Goal: Navigation & Orientation: Find specific page/section

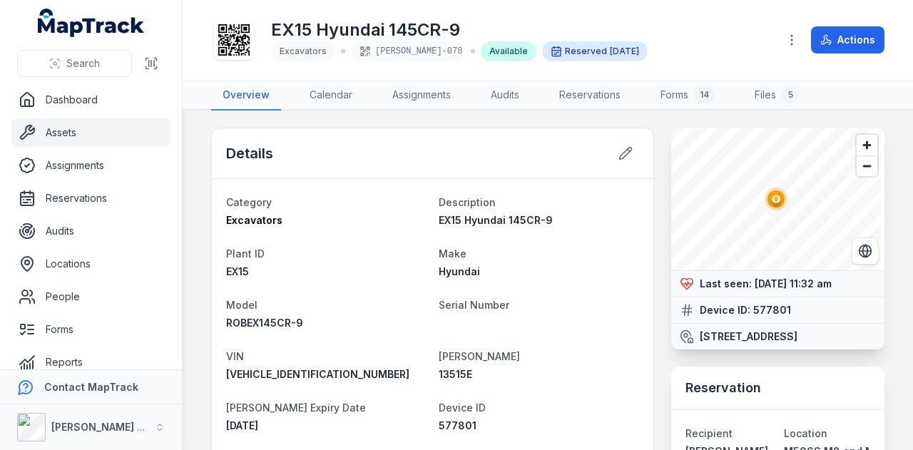
scroll to position [214, 0]
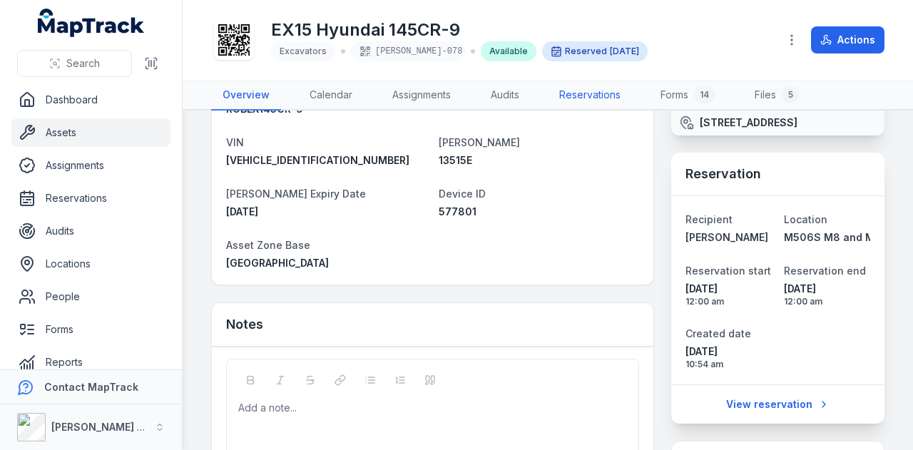
click at [587, 99] on link "Reservations" at bounding box center [590, 96] width 84 height 30
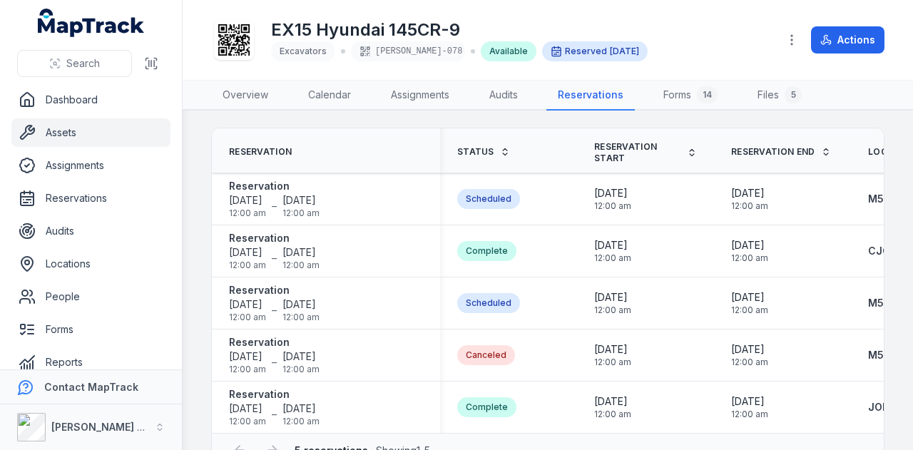
click at [114, 136] on link "Assets" at bounding box center [90, 132] width 159 height 29
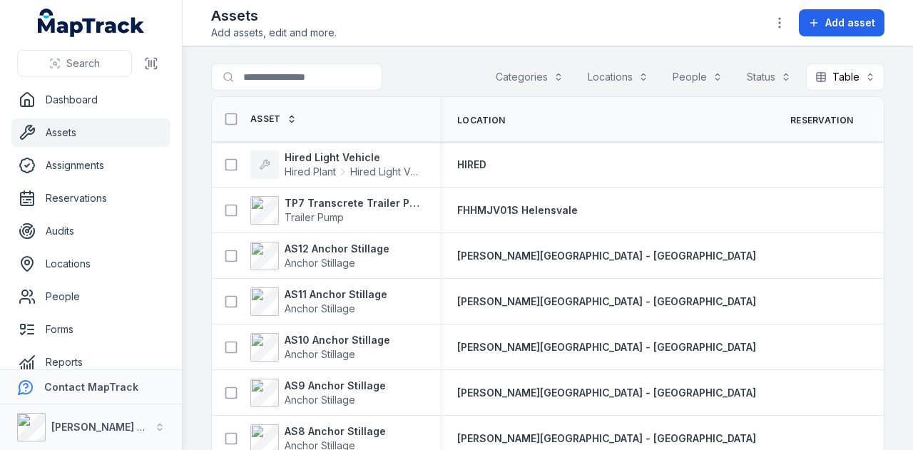
click at [65, 450] on html "Search Dashboard Assets Assignments Reservations Audits Locations People Forms …" at bounding box center [456, 225] width 913 height 450
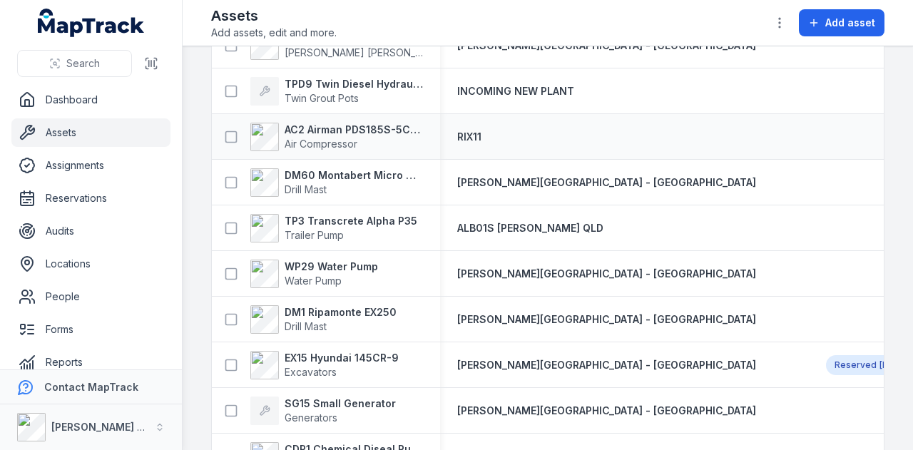
scroll to position [3568, 0]
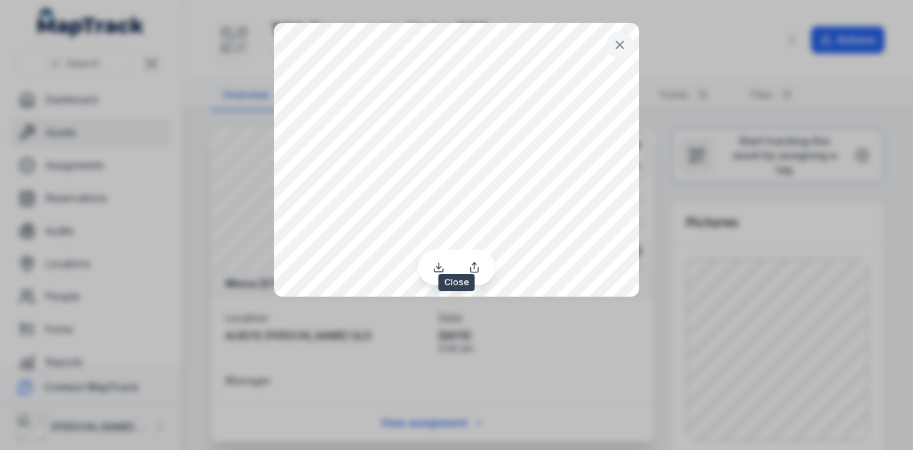
click at [624, 45] on icon at bounding box center [620, 45] width 14 height 14
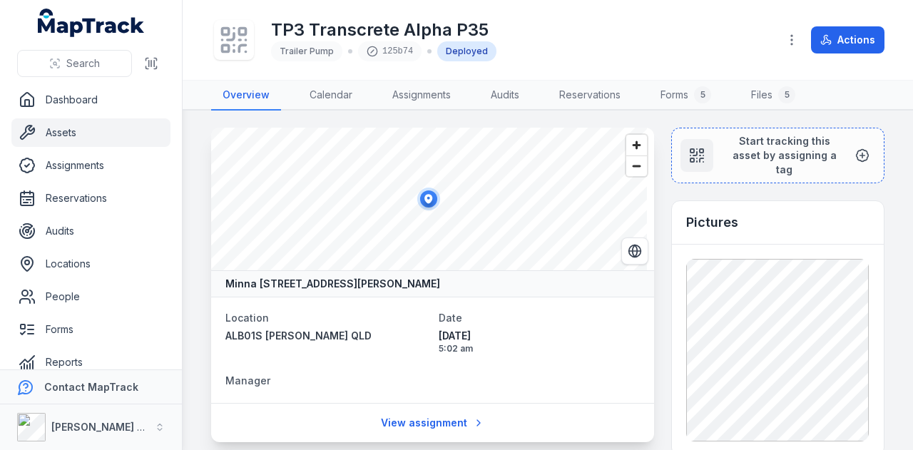
click at [58, 131] on link "Assets" at bounding box center [90, 132] width 159 height 29
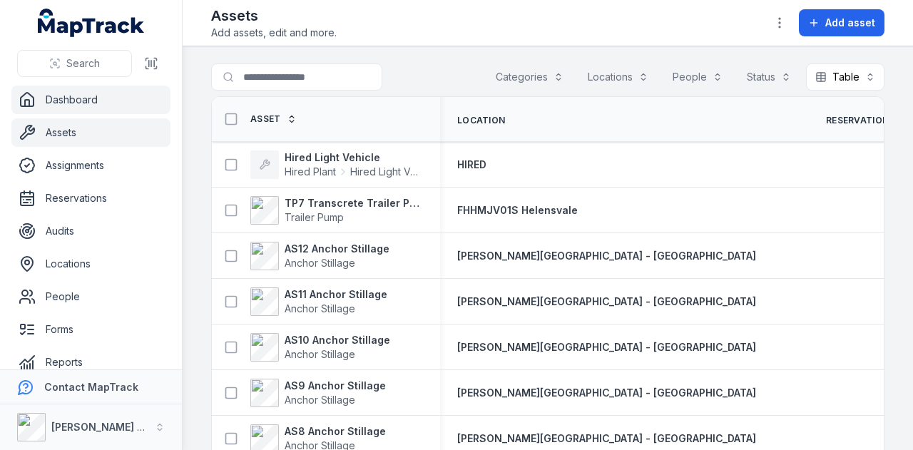
click at [94, 103] on link "Dashboard" at bounding box center [90, 100] width 159 height 29
click at [109, 133] on link "Assets" at bounding box center [90, 132] width 159 height 29
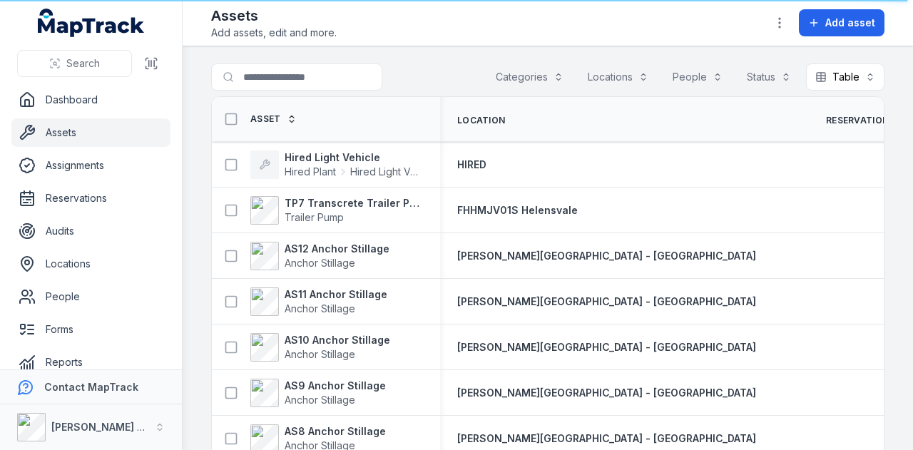
click at [103, 116] on ul "Dashboard Assets Assignments Reservations Audits Locations People Forms Reports…" at bounding box center [90, 264] width 159 height 357
click at [105, 139] on link "Assets" at bounding box center [90, 132] width 159 height 29
click at [113, 118] on link "Assets" at bounding box center [90, 132] width 159 height 29
click at [151, 99] on link "Dashboard" at bounding box center [90, 100] width 159 height 29
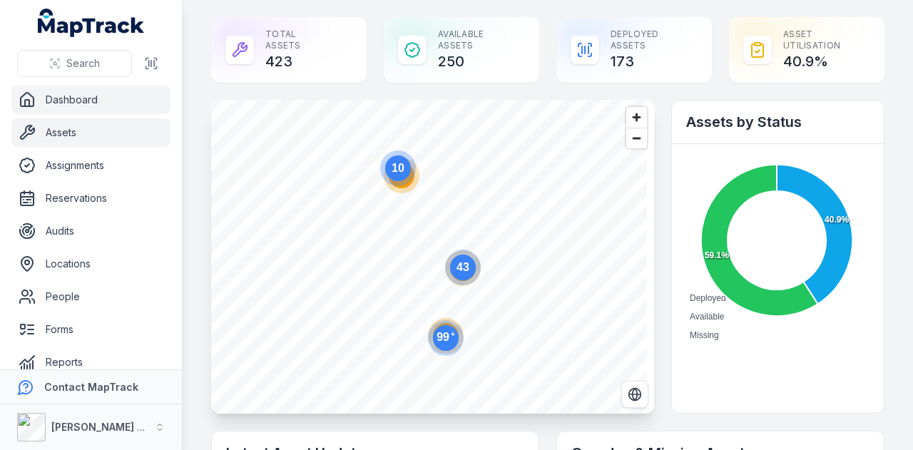
click at [118, 132] on link "Assets" at bounding box center [90, 132] width 159 height 29
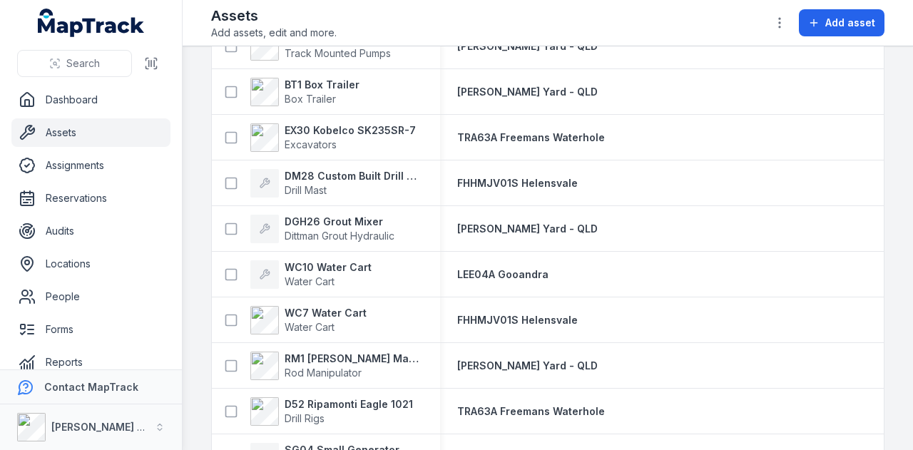
scroll to position [2496, 0]
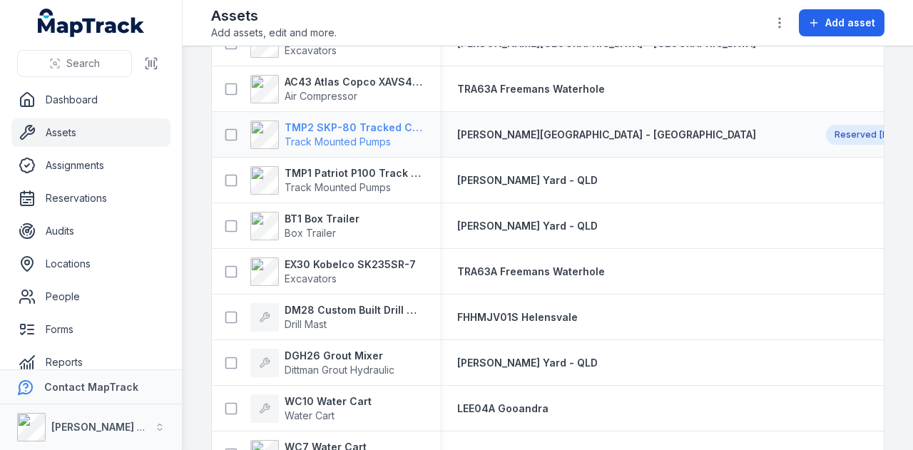
click at [406, 127] on strong "TMP2 SKP-80 Tracked Concrete Pump" at bounding box center [354, 128] width 138 height 14
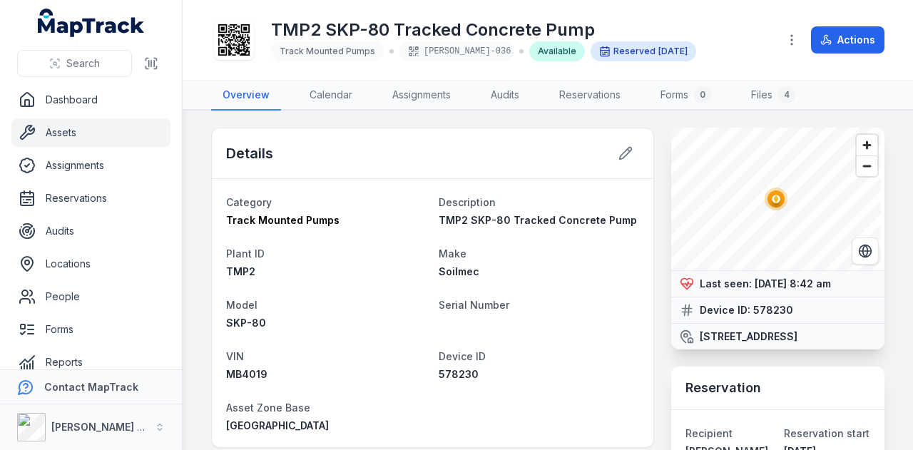
click at [90, 133] on link "Assets" at bounding box center [90, 132] width 159 height 29
